Goal: Find contact information: Find contact information

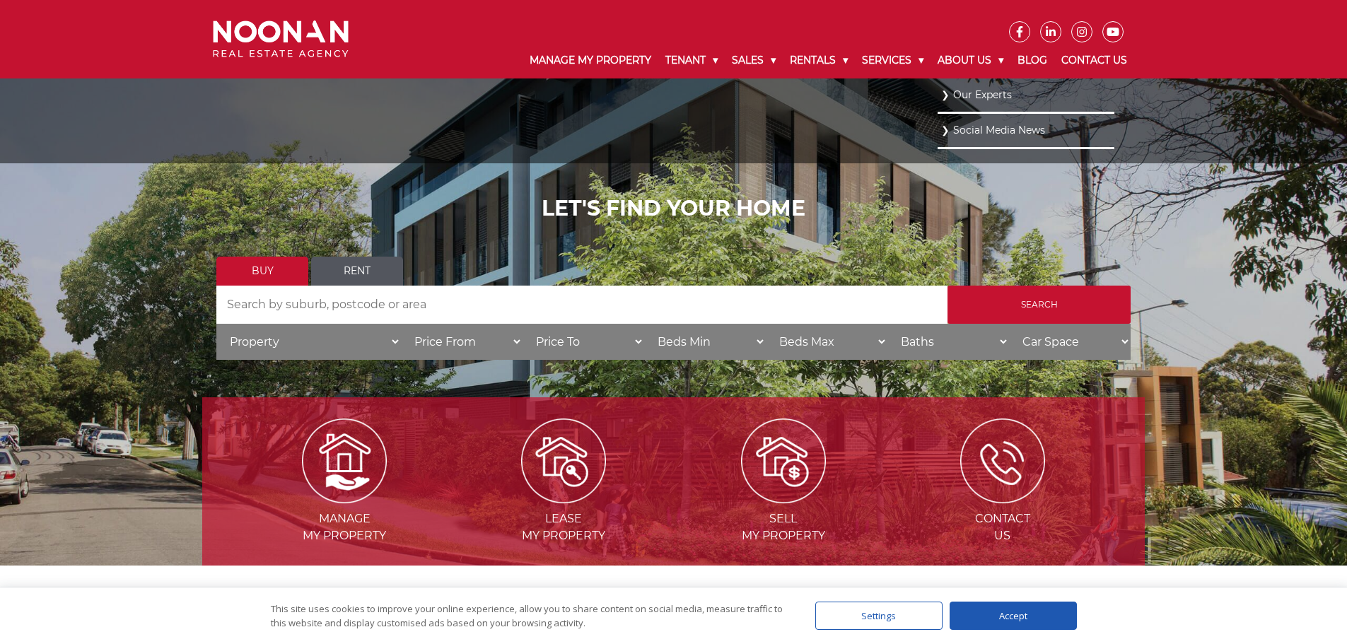
click at [1000, 93] on link "Our Experts" at bounding box center [1026, 95] width 170 height 19
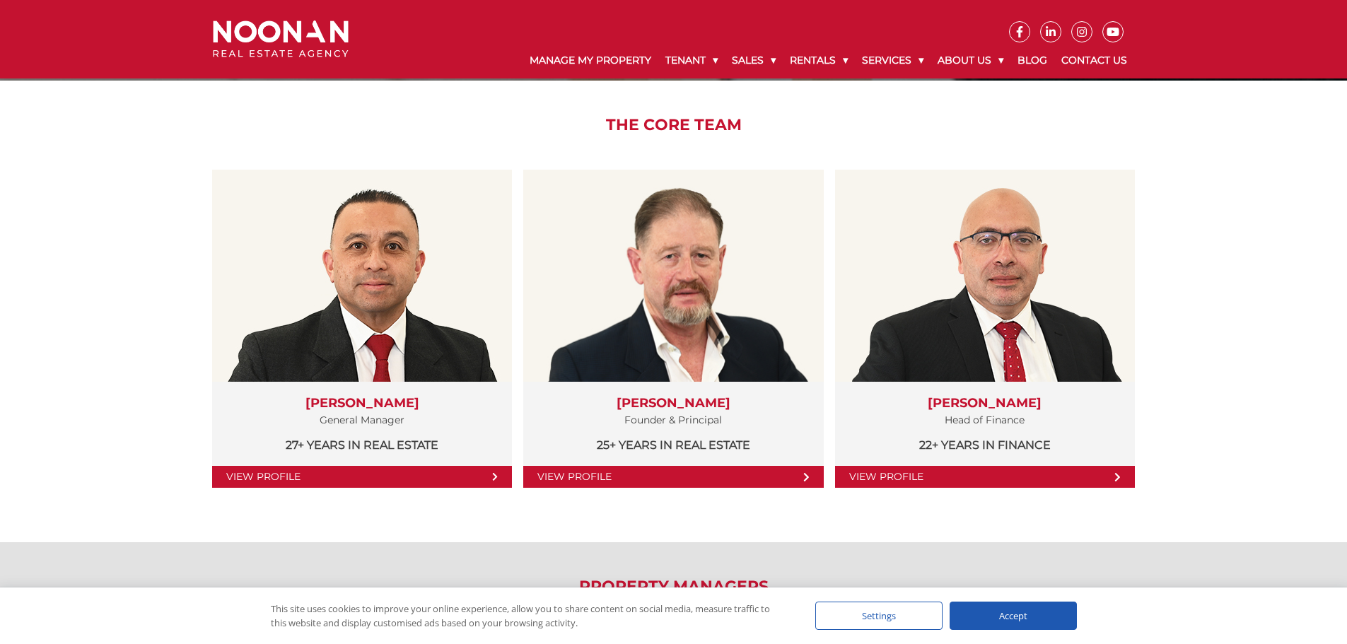
scroll to position [212, 0]
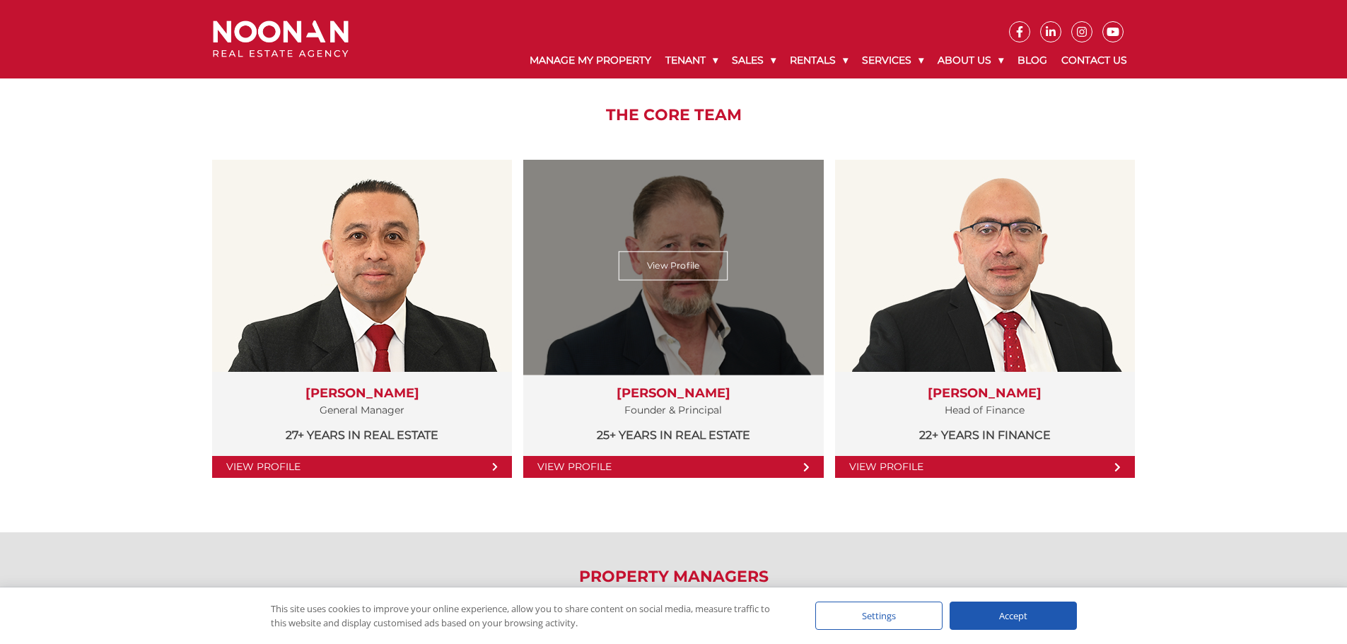
click at [803, 468] on icon at bounding box center [806, 468] width 6 height 10
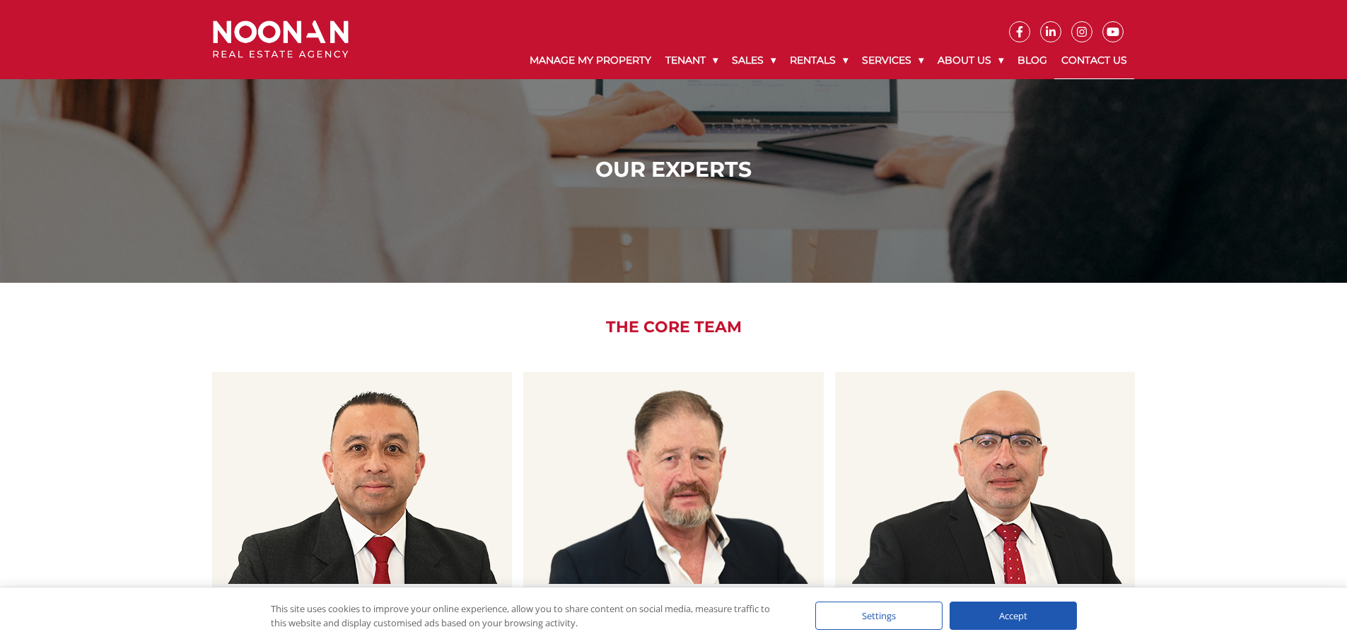
click at [1093, 69] on link "Contact Us" at bounding box center [1095, 60] width 80 height 37
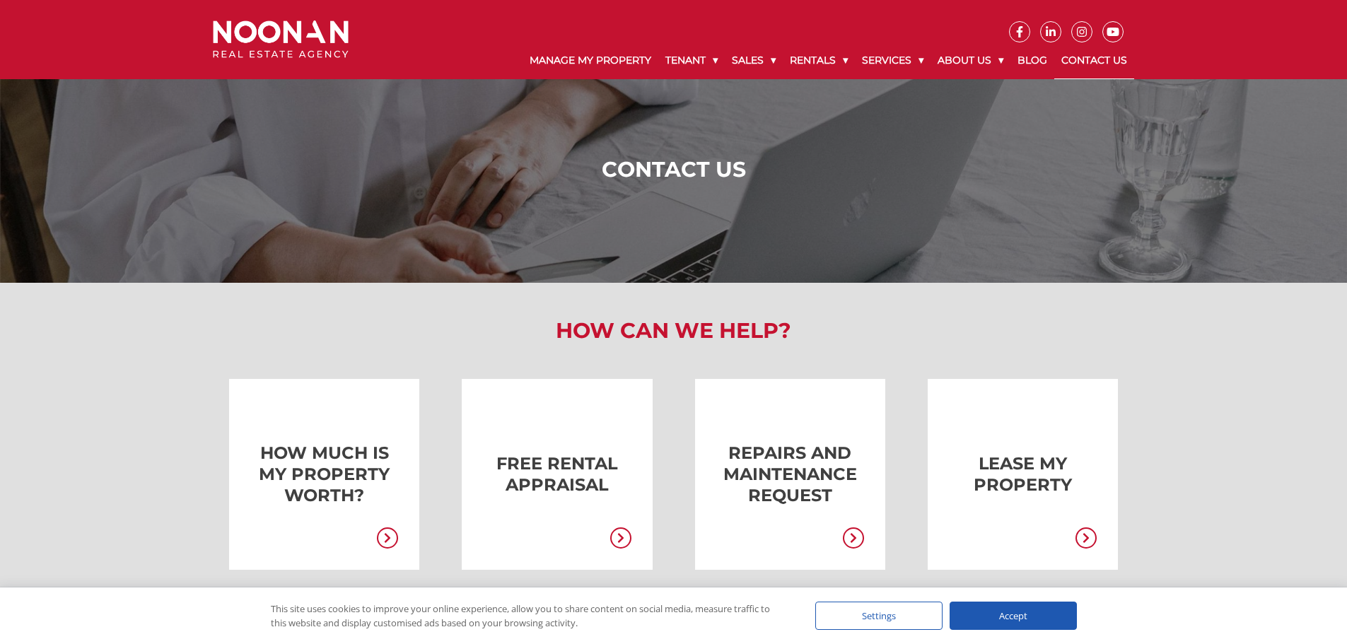
click at [1061, 64] on link "Contact Us" at bounding box center [1095, 60] width 80 height 37
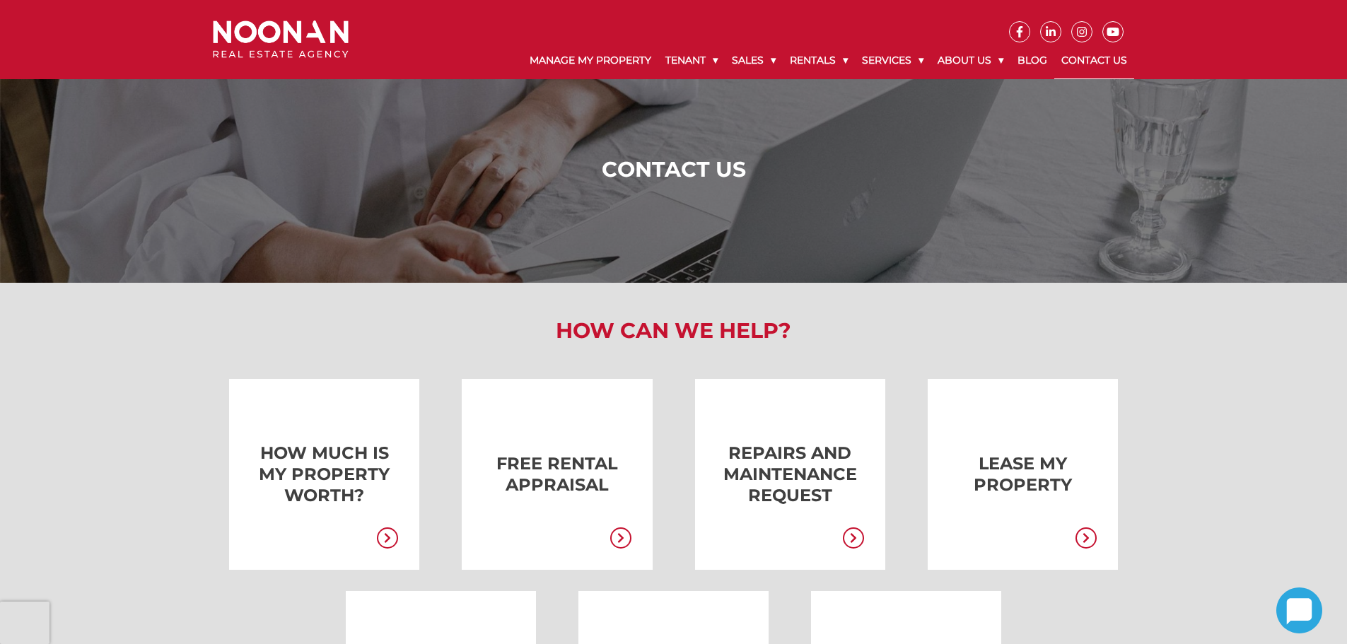
click at [1119, 57] on link "Contact Us" at bounding box center [1095, 60] width 80 height 37
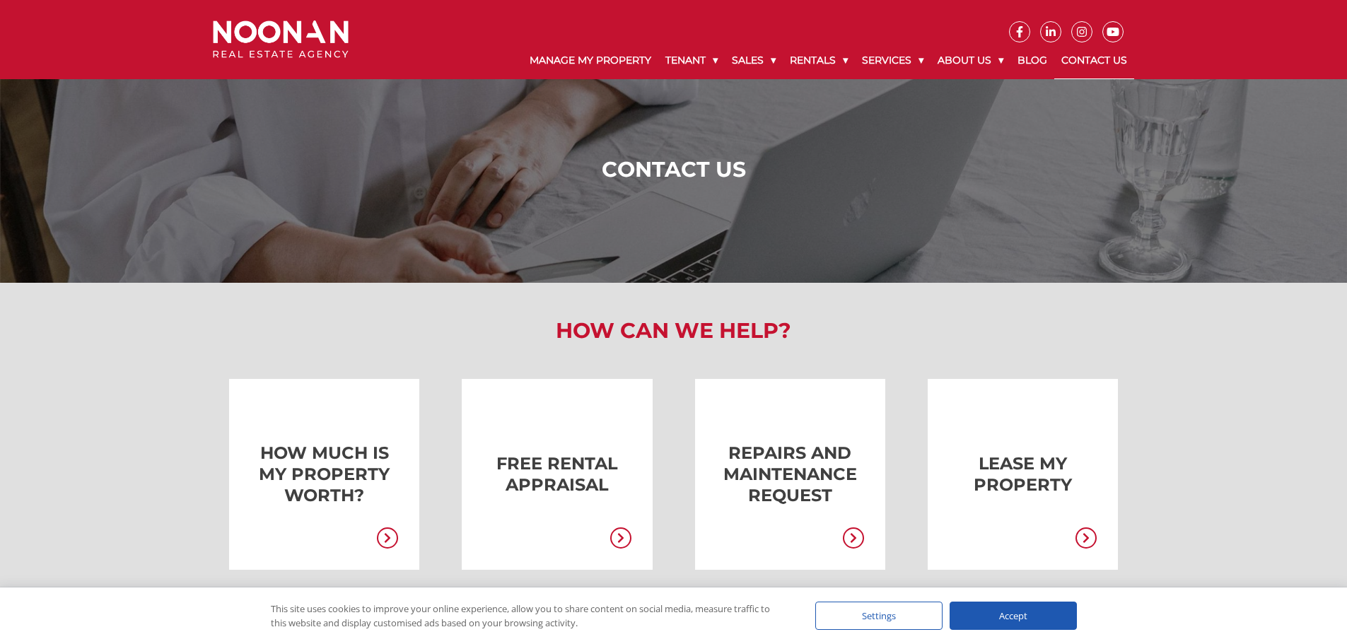
click at [301, 33] on img at bounding box center [281, 39] width 136 height 37
